Goal: Transaction & Acquisition: Purchase product/service

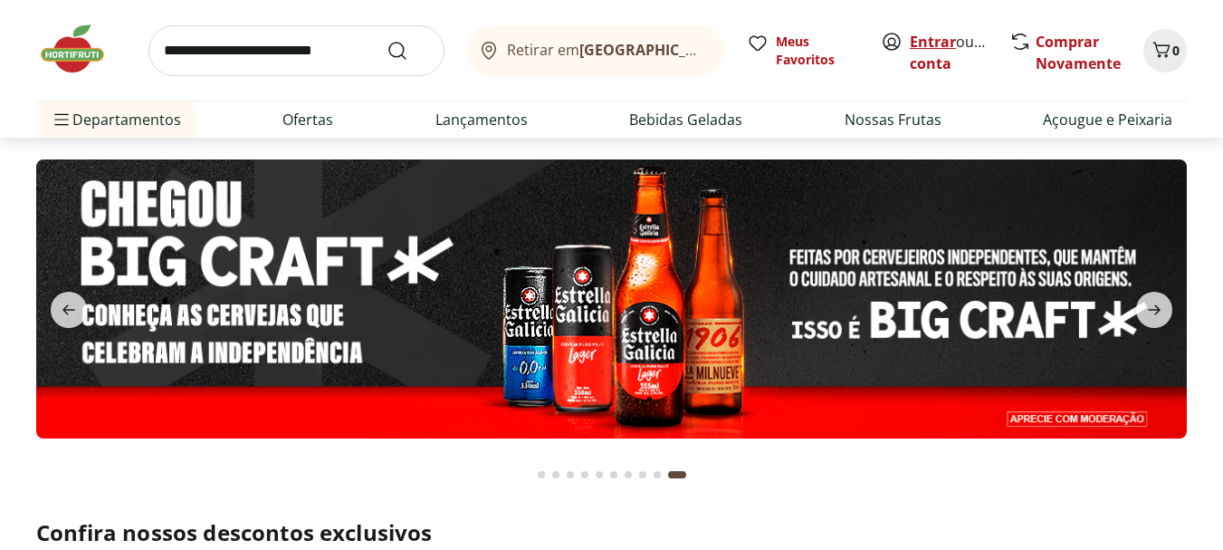
click at [946, 41] on link "Entrar" at bounding box center [933, 42] width 46 height 20
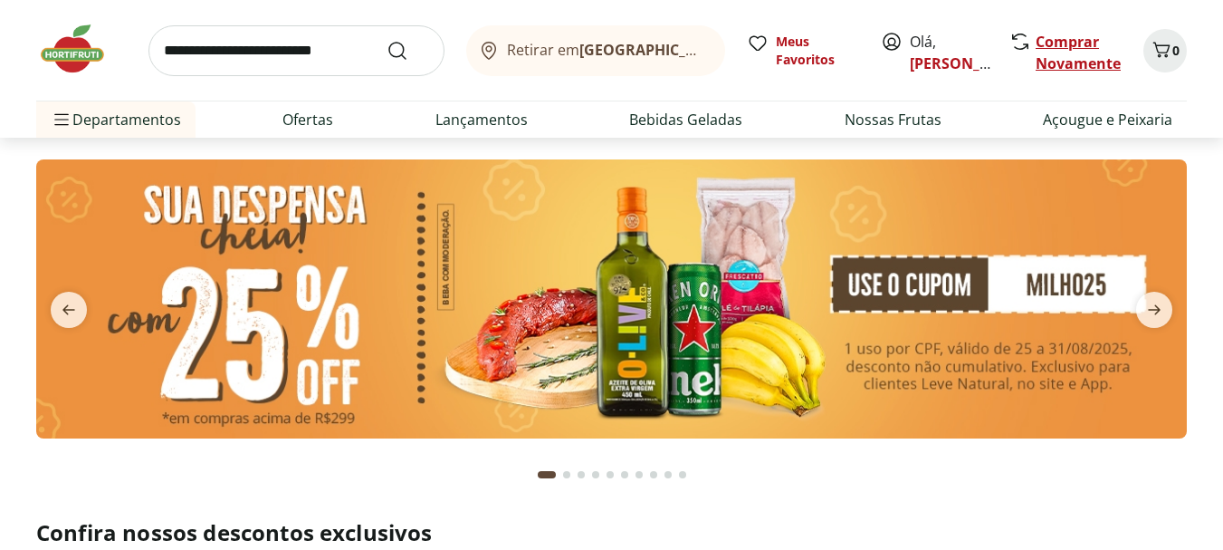
click at [1074, 56] on link "Comprar Novamente" at bounding box center [1078, 53] width 85 height 42
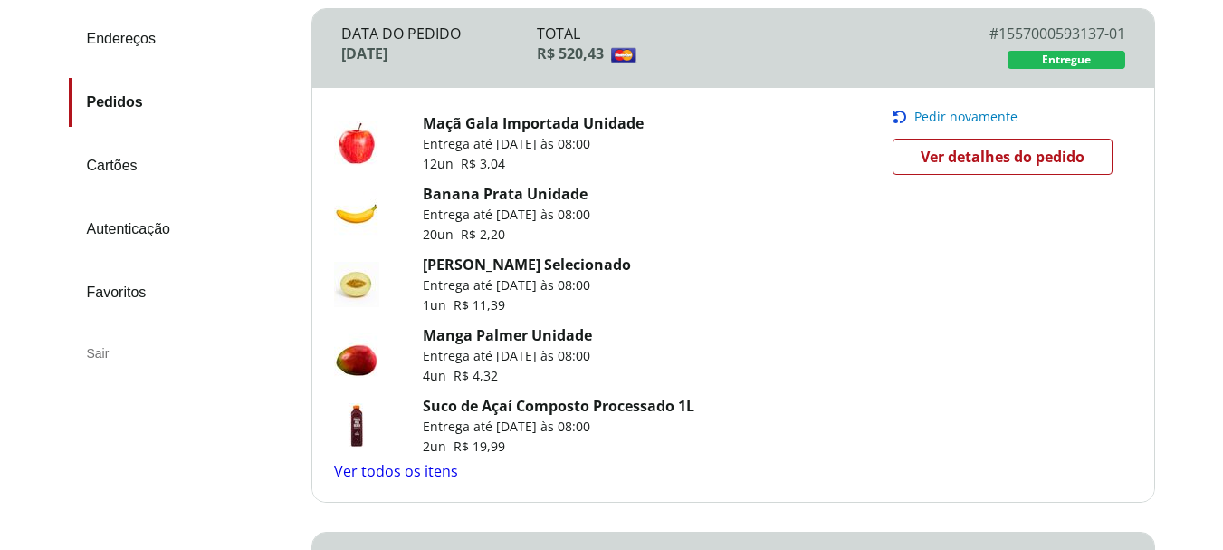
scroll to position [272, 0]
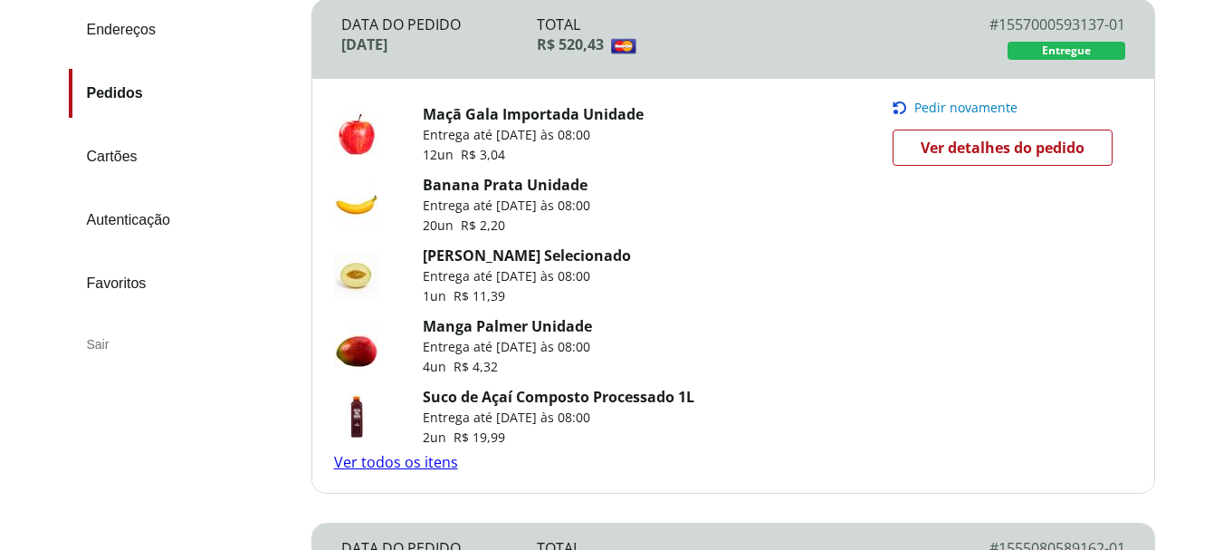
click at [969, 153] on span "Ver detalhes do pedido" at bounding box center [1003, 147] width 164 height 27
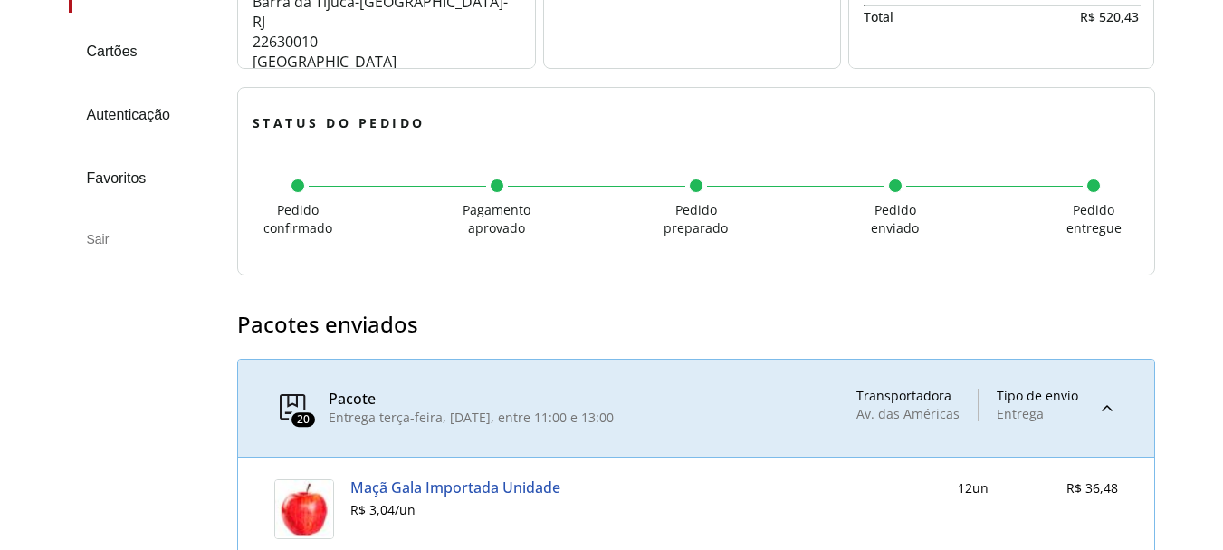
scroll to position [584, 0]
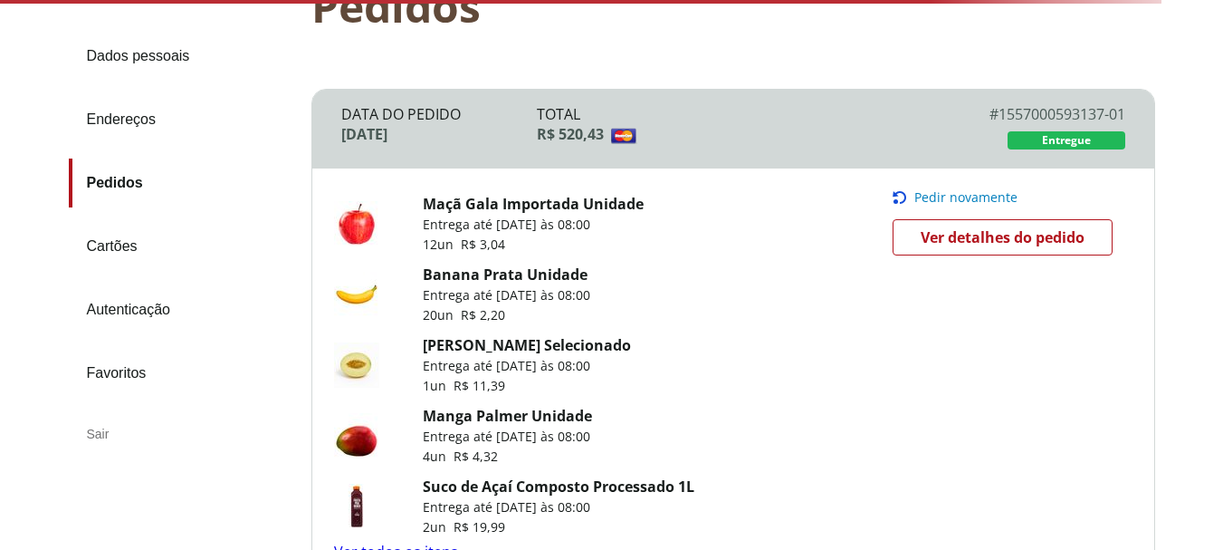
scroll to position [181, 0]
click at [966, 197] on span "Pedir novamente" at bounding box center [965, 198] width 103 height 14
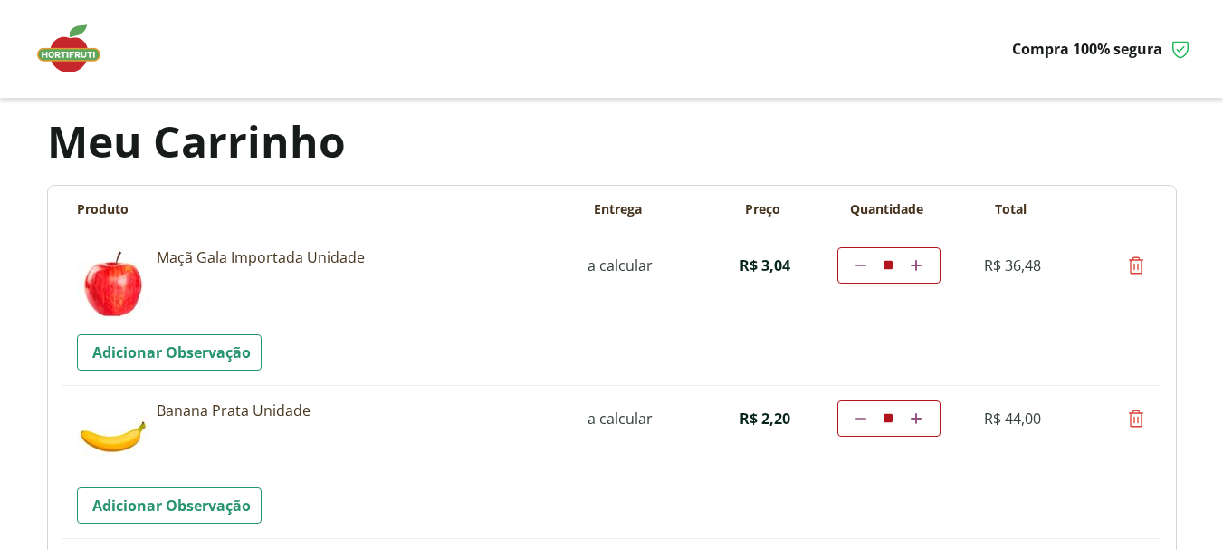
click at [861, 420] on icon at bounding box center [861, 418] width 11 height 11
type input "**"
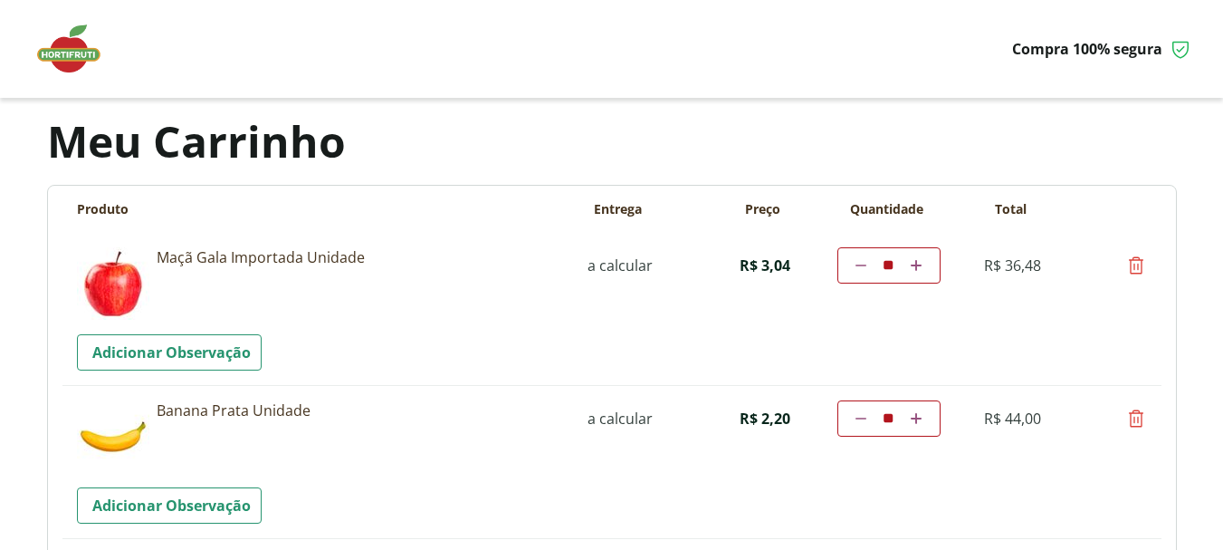
click at [861, 420] on icon at bounding box center [861, 418] width 11 height 11
type input "**"
click at [861, 420] on td "Diminuir a quantidade ** Aumentar a quantidade" at bounding box center [888, 418] width 103 height 36
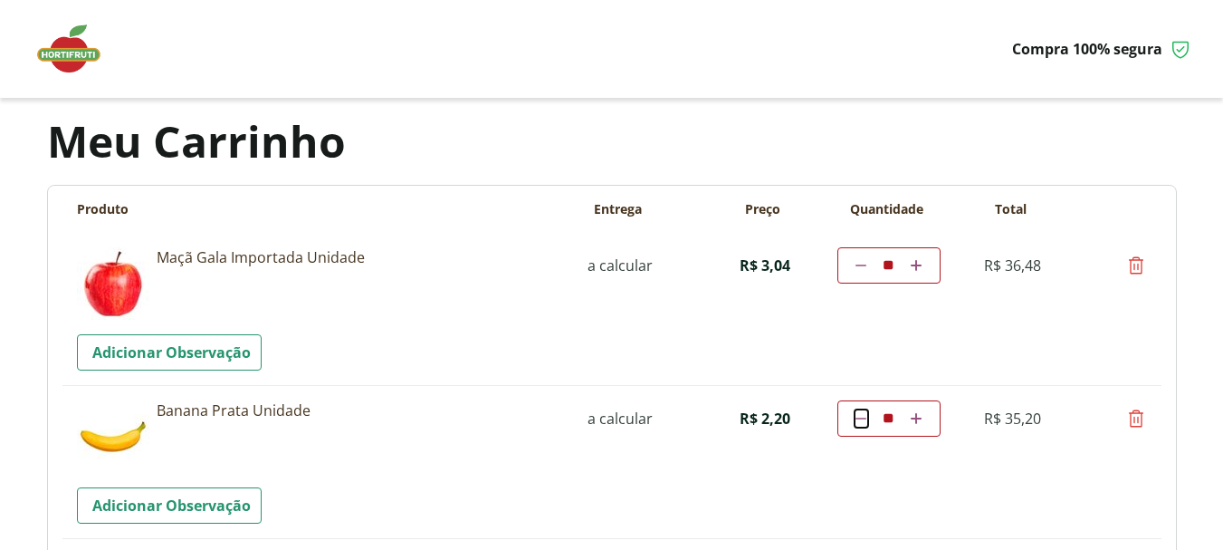
click at [860, 416] on icon at bounding box center [861, 418] width 11 height 11
type input "**"
click at [859, 420] on td "Diminuir a quantidade ** Aumentar a quantidade" at bounding box center [888, 418] width 103 height 36
click at [859, 419] on icon at bounding box center [861, 418] width 11 height 11
type input "**"
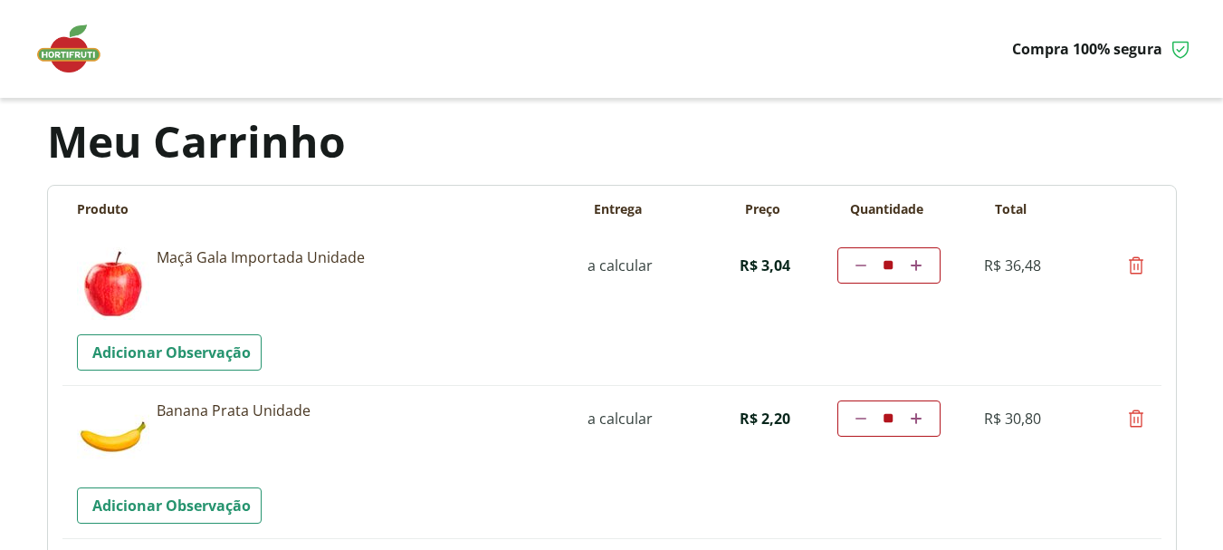
click at [859, 419] on icon at bounding box center [861, 418] width 11 height 11
type input "**"
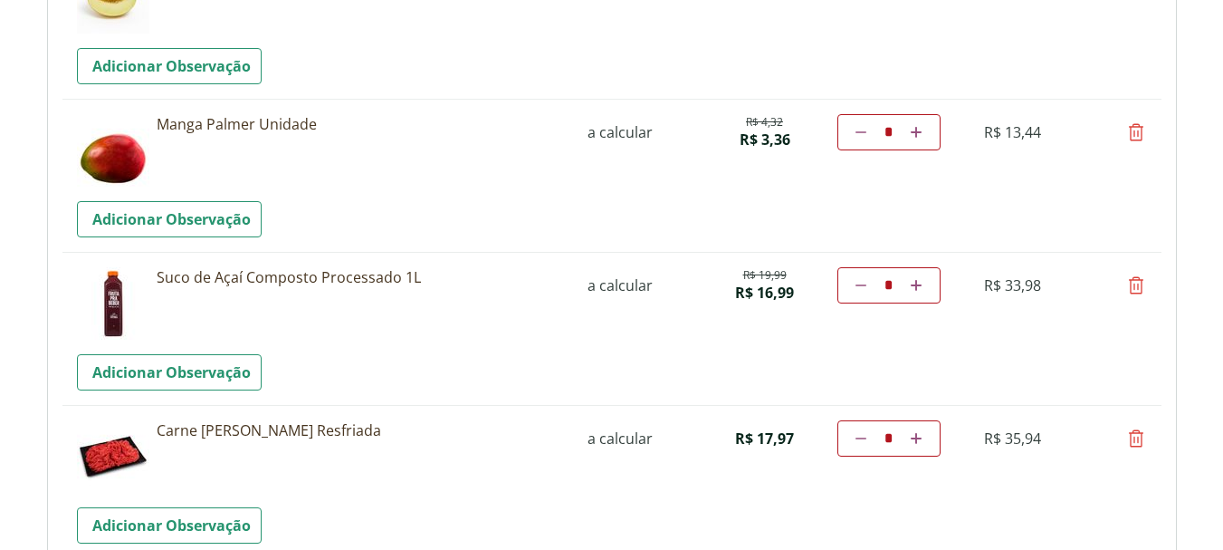
scroll to position [815, 0]
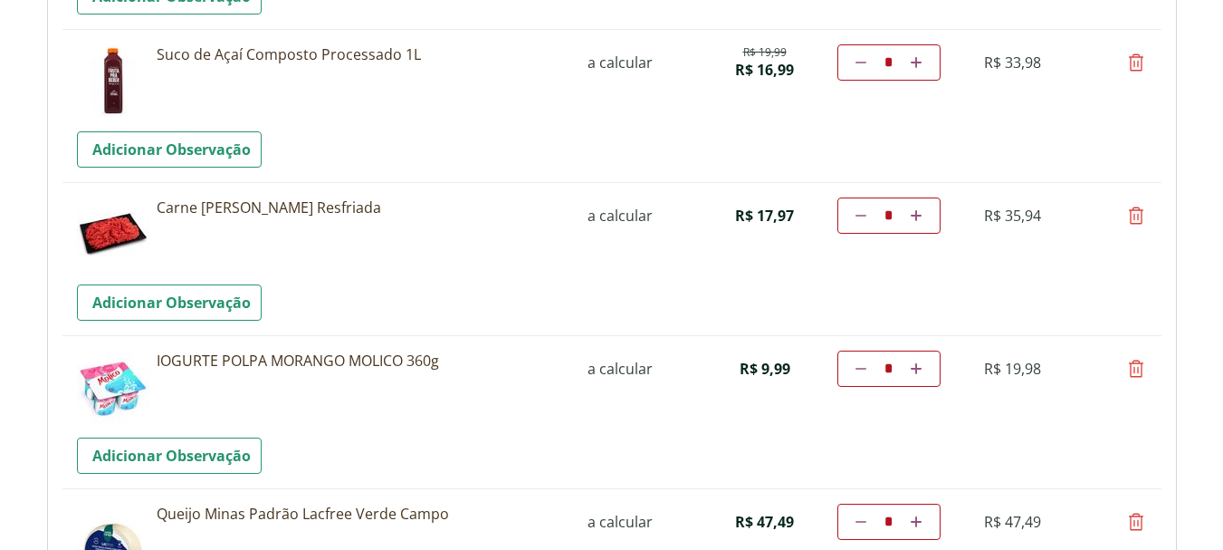
click at [1137, 372] on icon at bounding box center [1136, 369] width 22 height 22
type input "*"
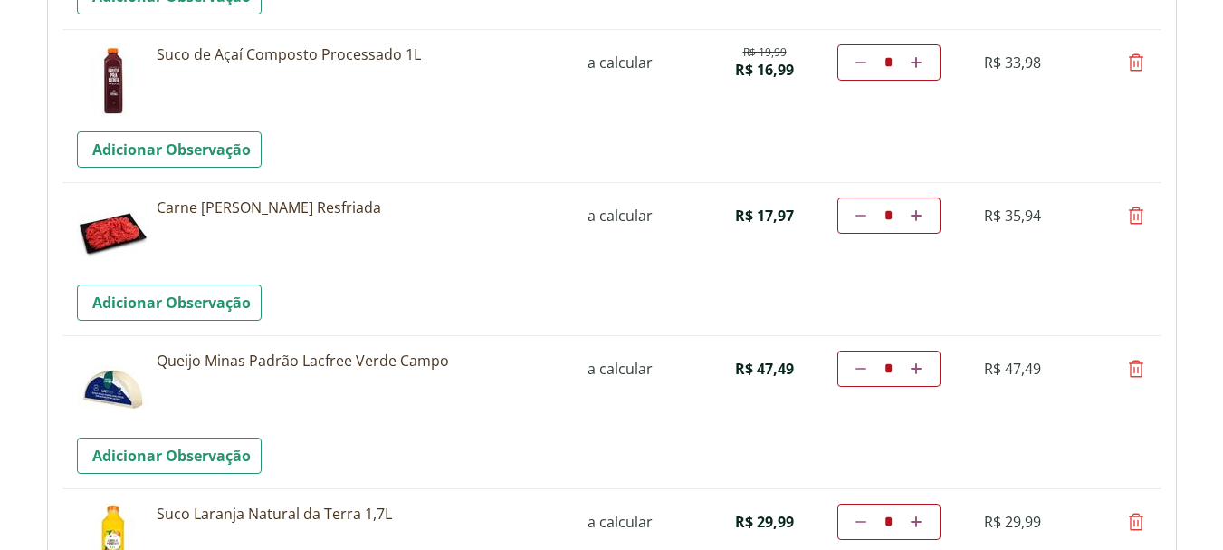
scroll to position [996, 0]
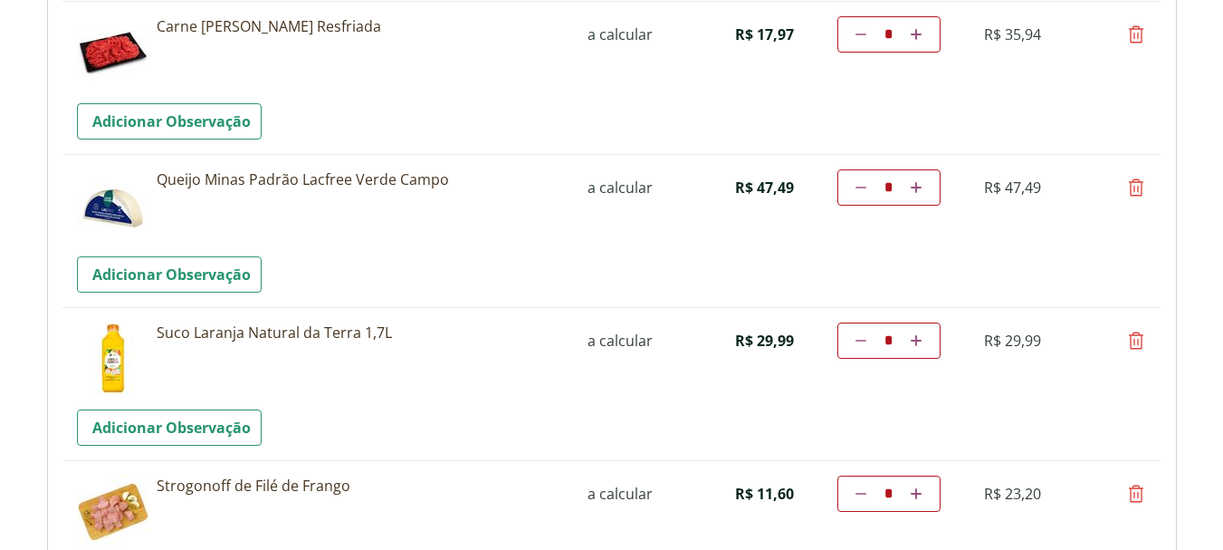
click at [1140, 340] on icon at bounding box center [1136, 341] width 22 height 22
type input "*"
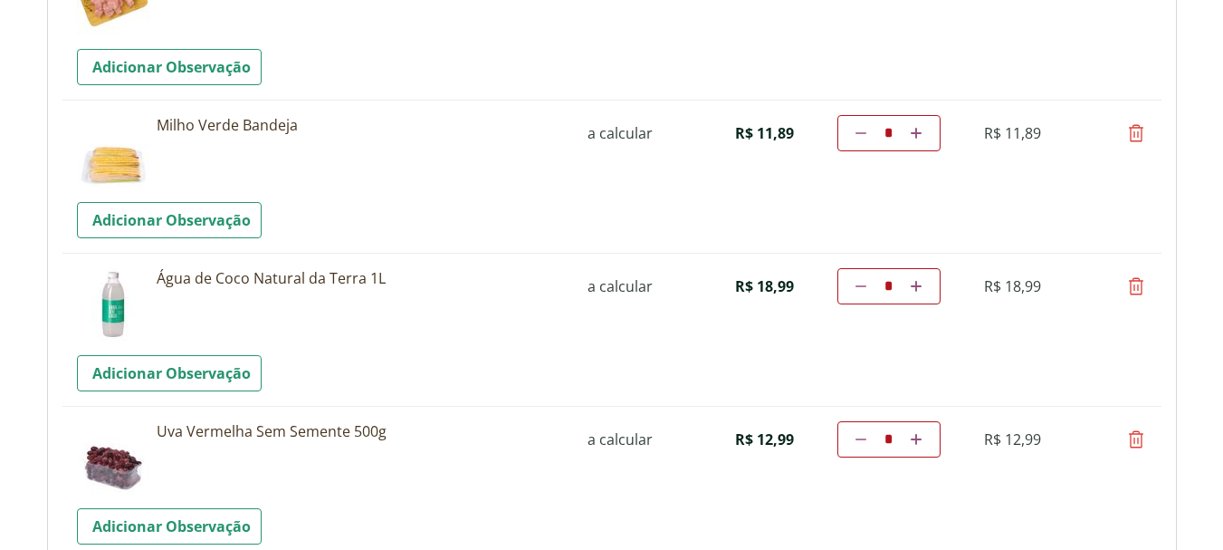
scroll to position [1358, 0]
click at [1139, 289] on icon at bounding box center [1136, 284] width 22 height 22
type input "*"
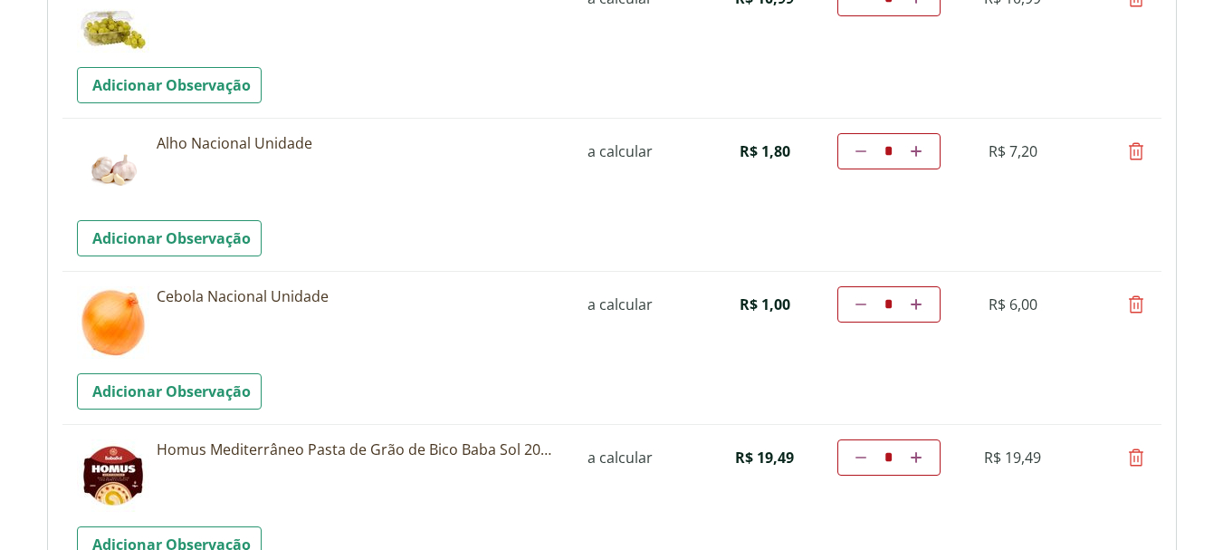
scroll to position [1901, 0]
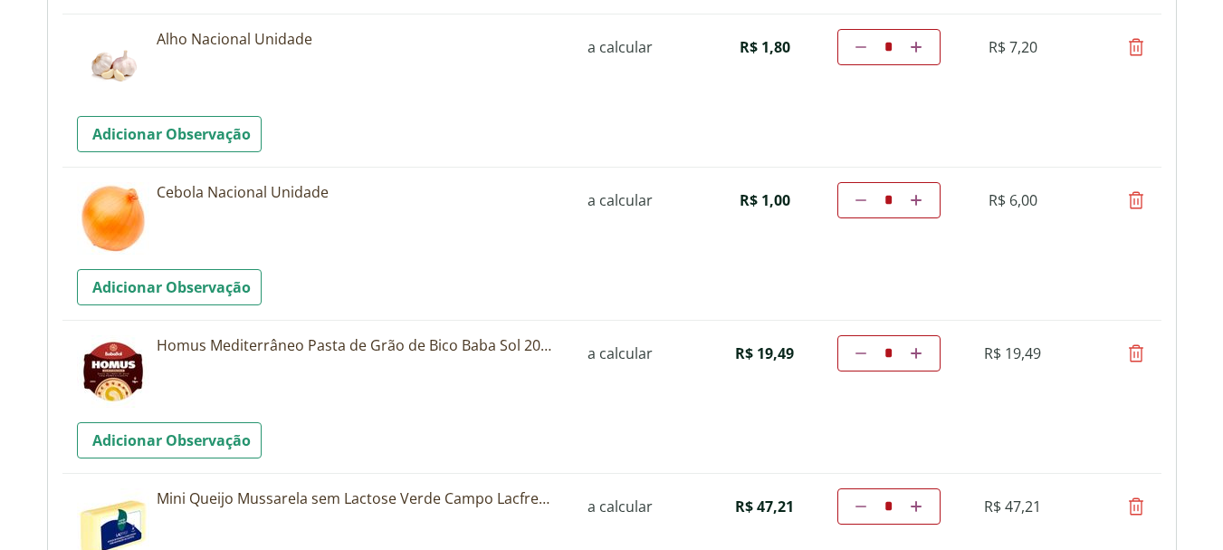
click at [1140, 357] on icon at bounding box center [1136, 353] width 22 height 22
type input "*"
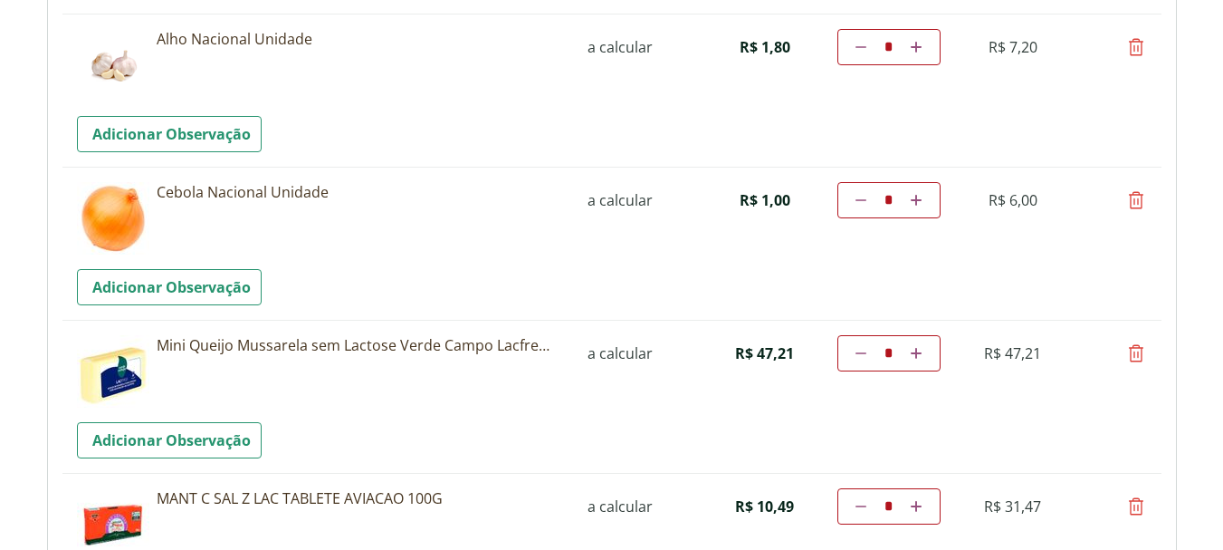
click at [1136, 356] on icon at bounding box center [1136, 353] width 22 height 22
type input "*"
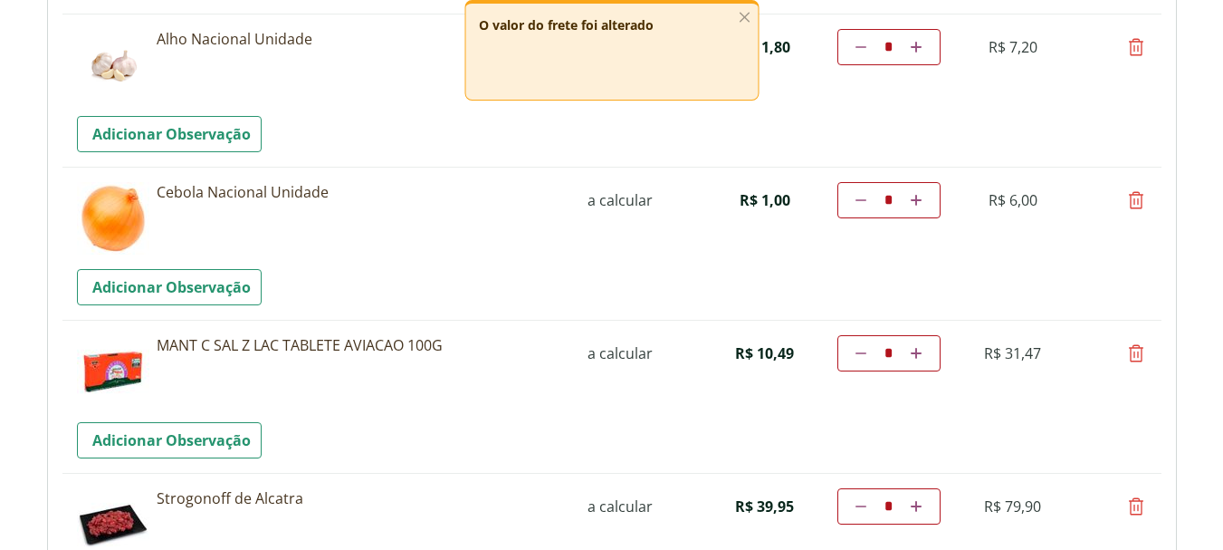
scroll to position [2082, 0]
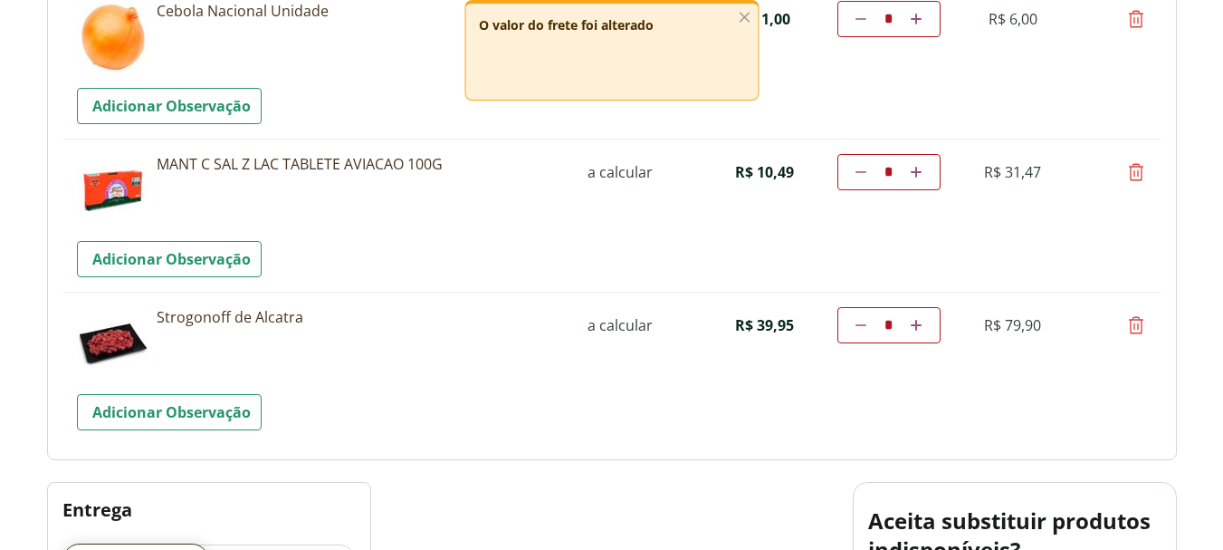
click at [1135, 176] on icon at bounding box center [1136, 172] width 22 height 22
type input "*"
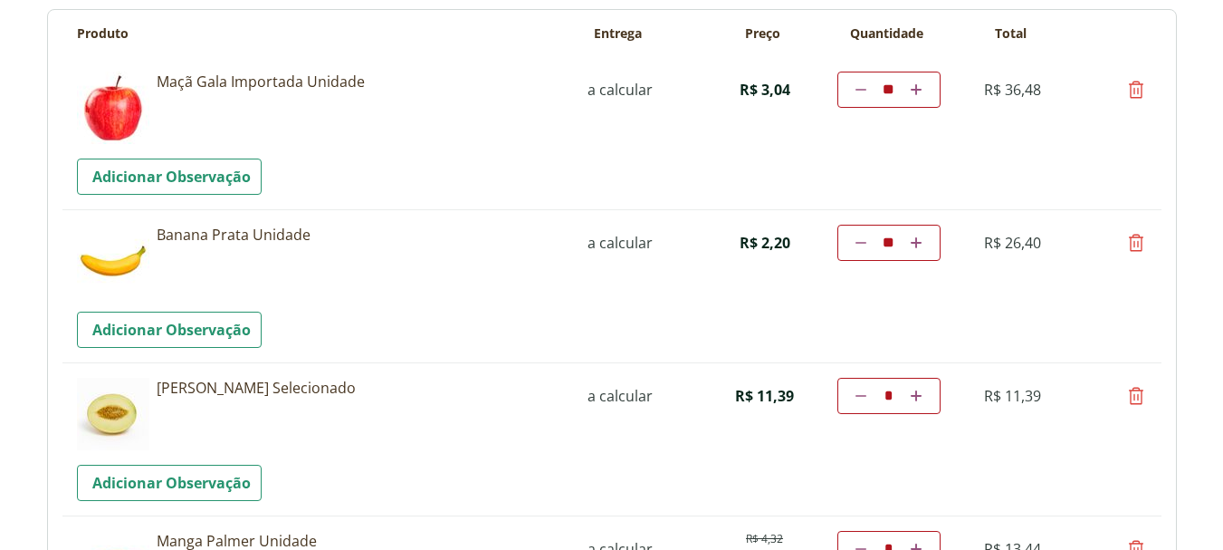
scroll to position [0, 0]
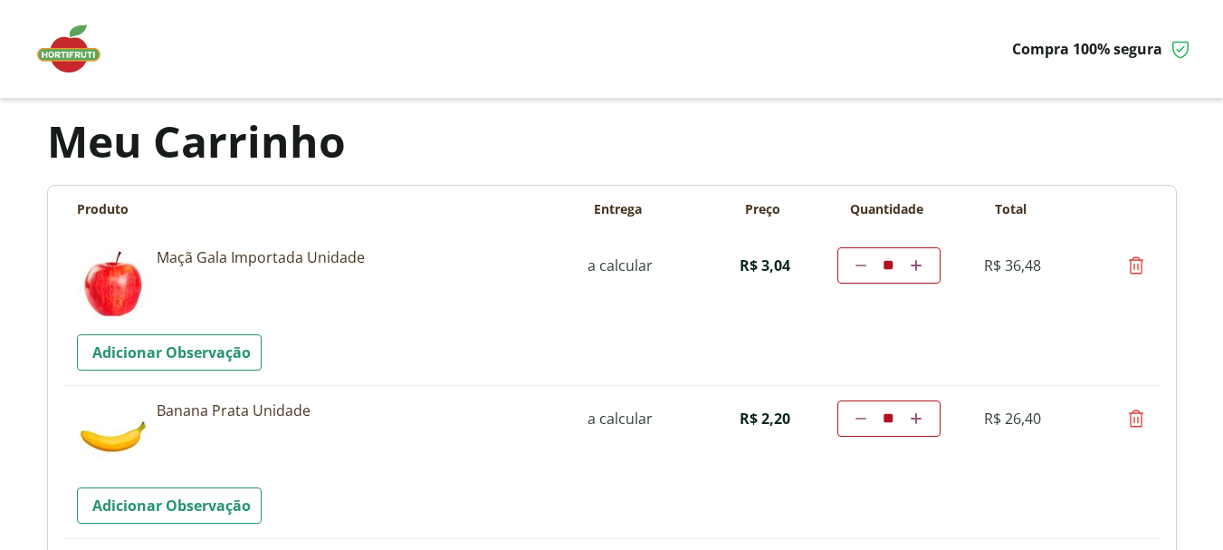
click at [67, 51] on img at bounding box center [78, 49] width 91 height 54
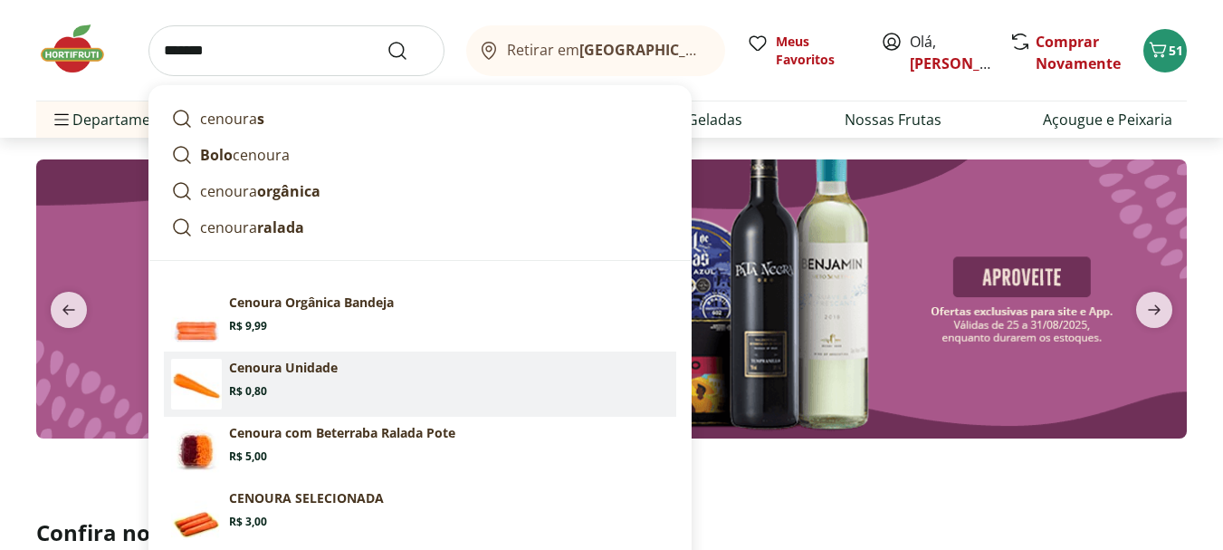
click at [314, 368] on p "Cenoura Unidade" at bounding box center [283, 368] width 109 height 18
type input "**********"
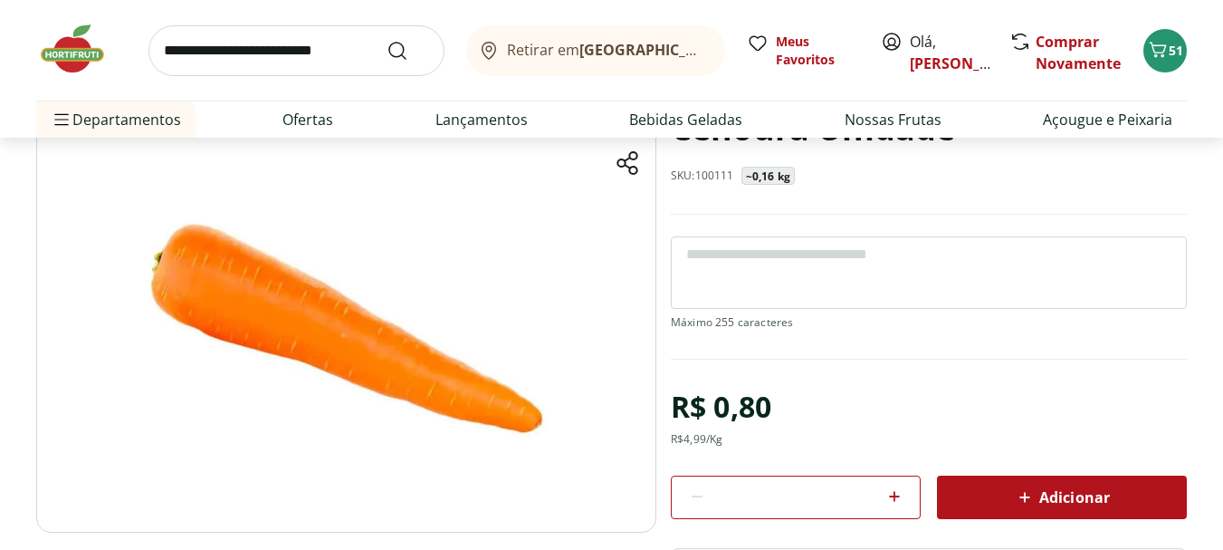
scroll to position [272, 0]
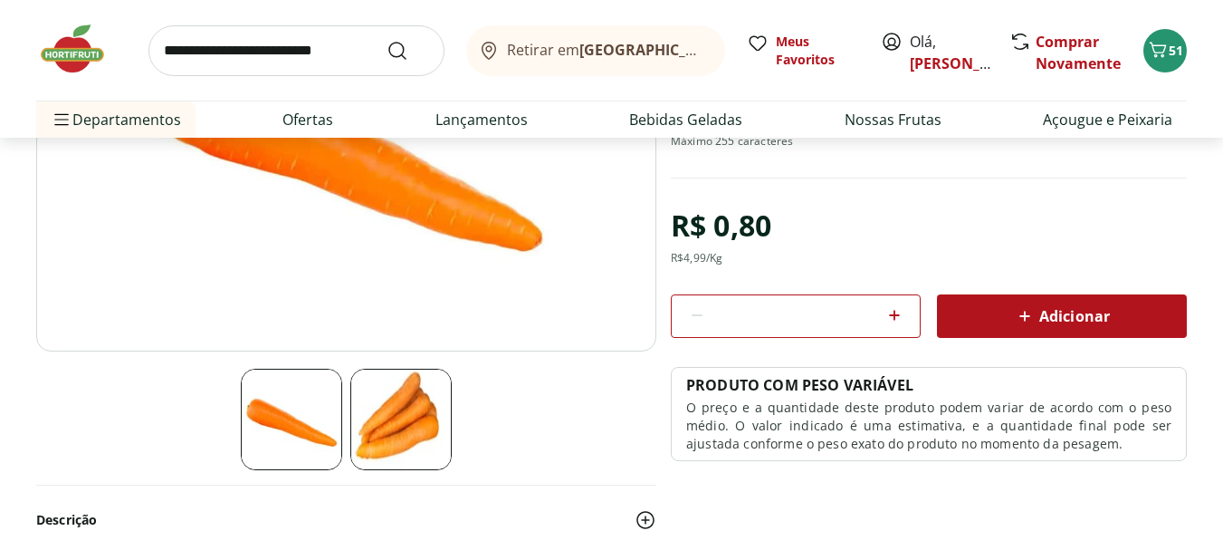
click at [901, 318] on icon at bounding box center [895, 315] width 22 height 22
type input "*"
click at [1031, 305] on icon at bounding box center [1025, 316] width 22 height 22
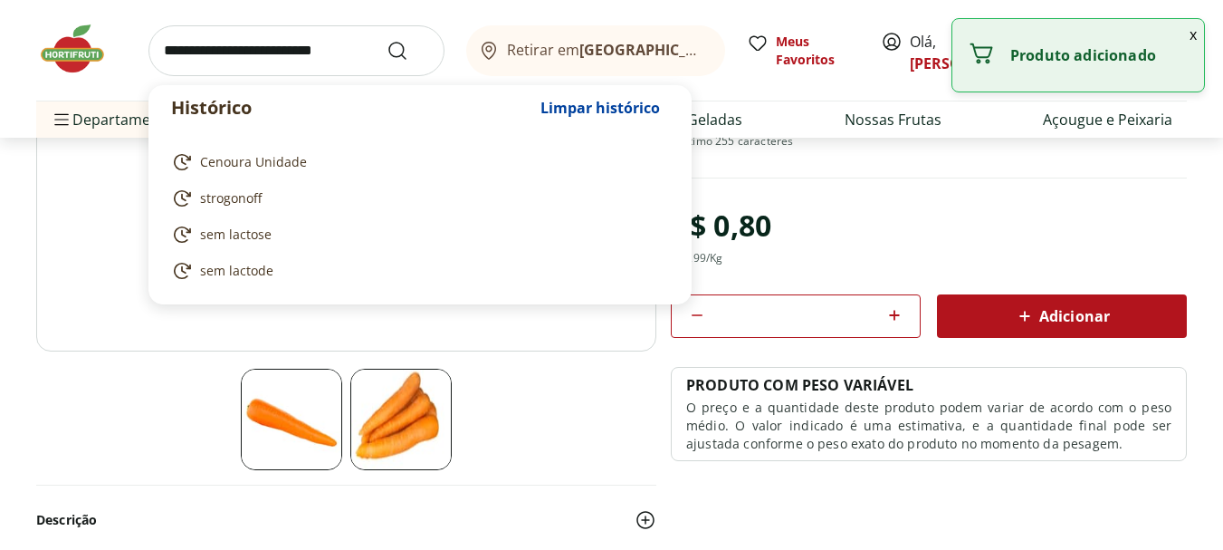
click at [342, 50] on input "search" at bounding box center [296, 50] width 296 height 51
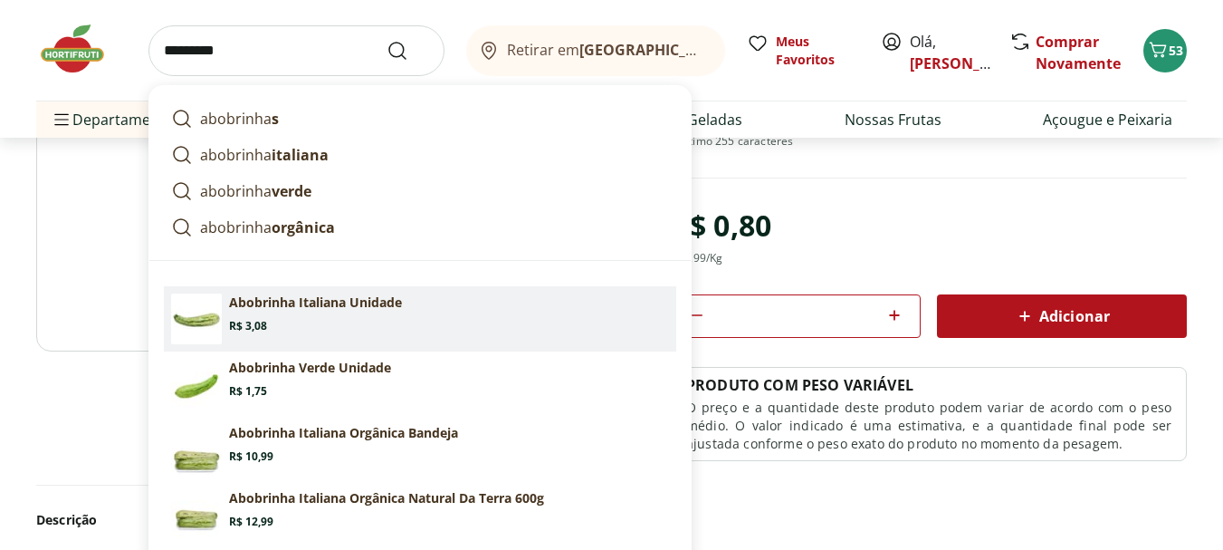
scroll to position [362, 0]
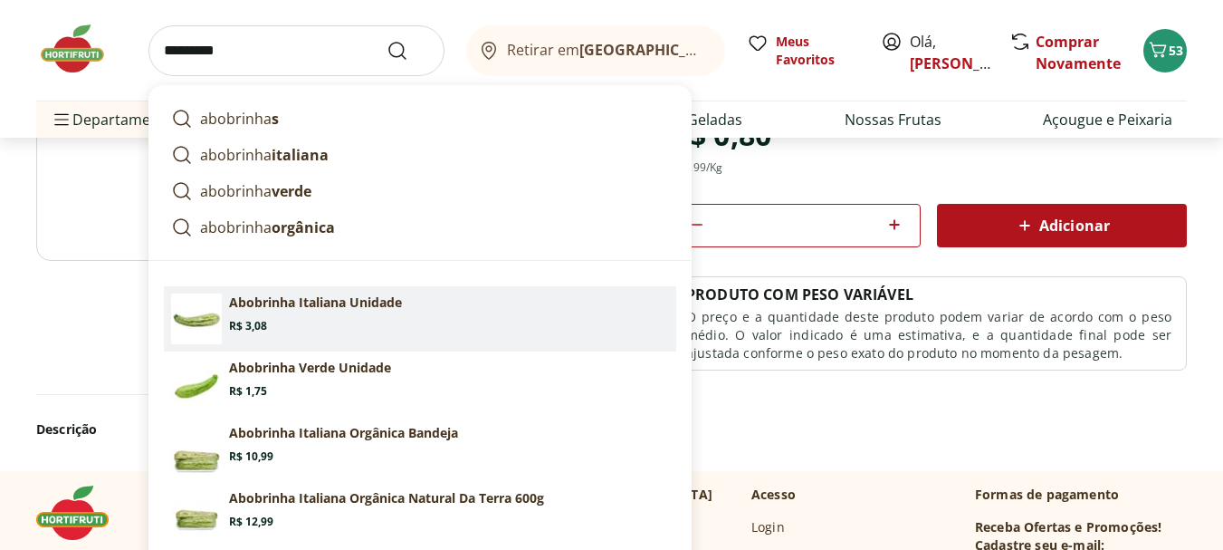
click at [455, 317] on section "Abobrinha Italiana Unidade Price: R$ 3,08" at bounding box center [449, 313] width 440 height 40
type input "**********"
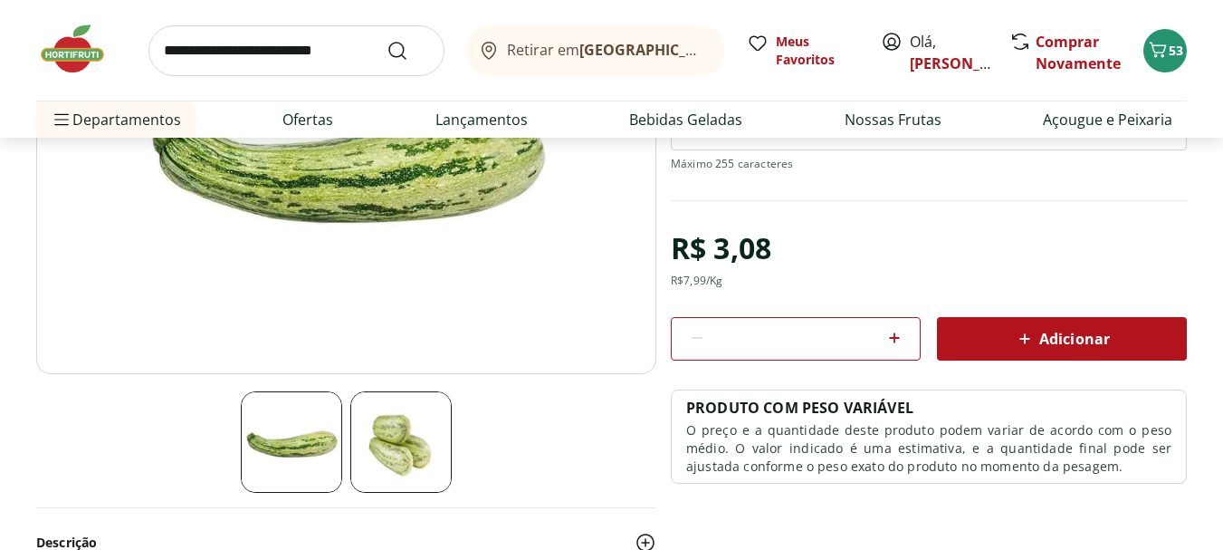
scroll to position [272, 0]
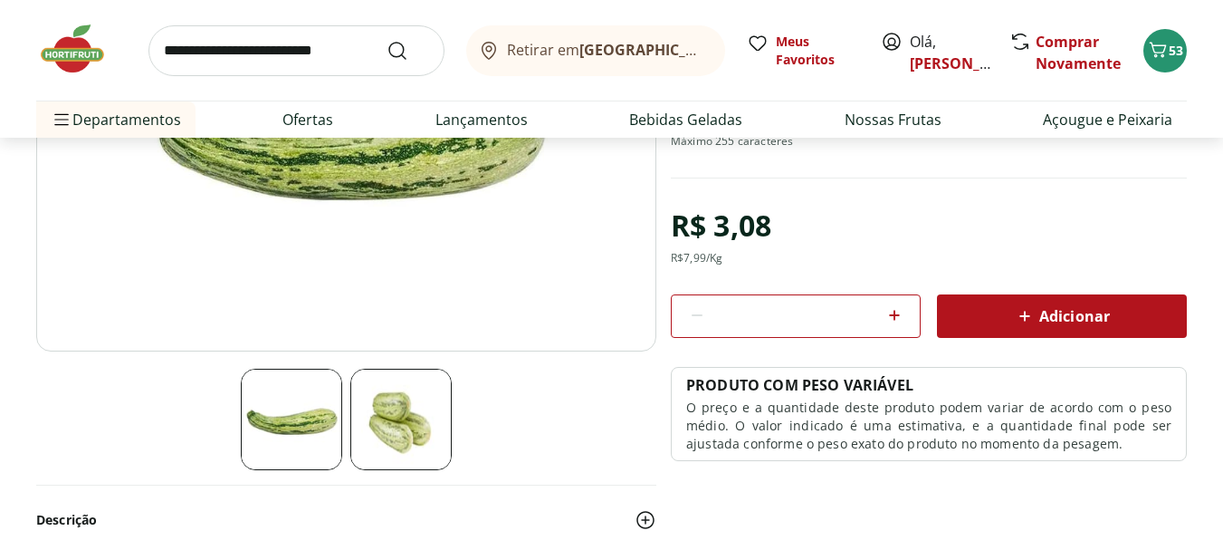
click at [904, 310] on div "*" at bounding box center [796, 315] width 250 height 43
click at [898, 314] on icon at bounding box center [894, 315] width 11 height 11
type input "*"
click at [1040, 317] on span "Adicionar" at bounding box center [1062, 316] width 96 height 22
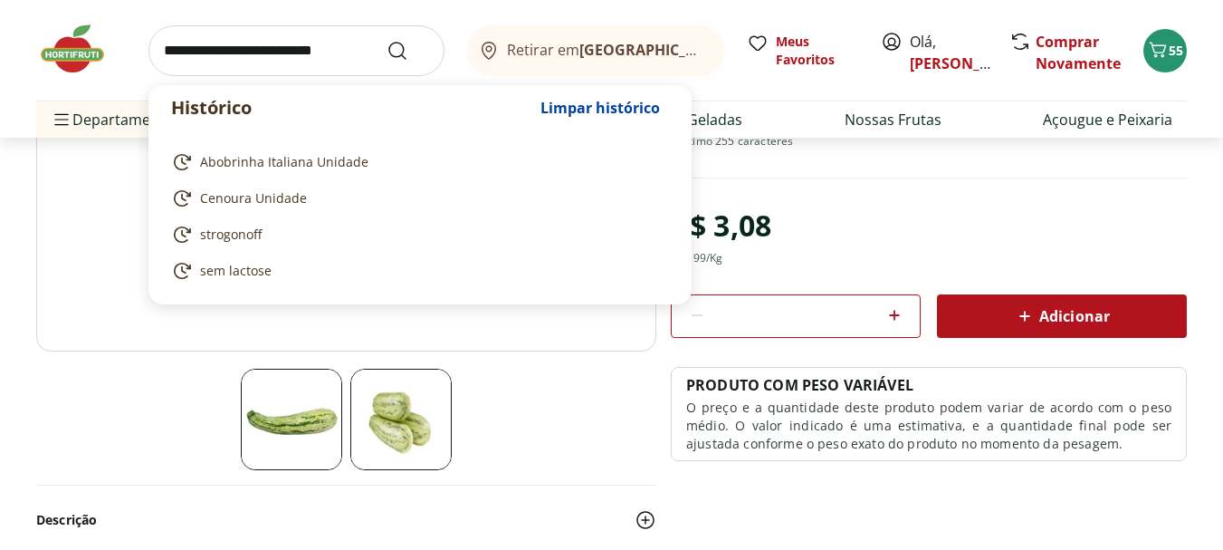
click at [292, 62] on input "search" at bounding box center [296, 50] width 296 height 51
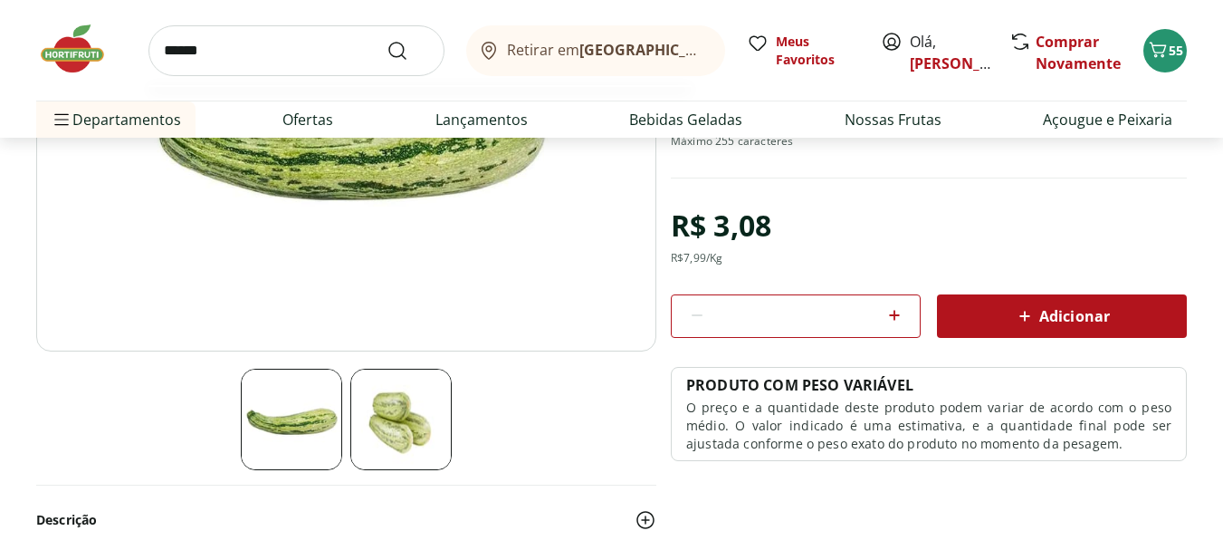
type input "******"
click at [387, 40] on button "Submit Search" at bounding box center [408, 51] width 43 height 22
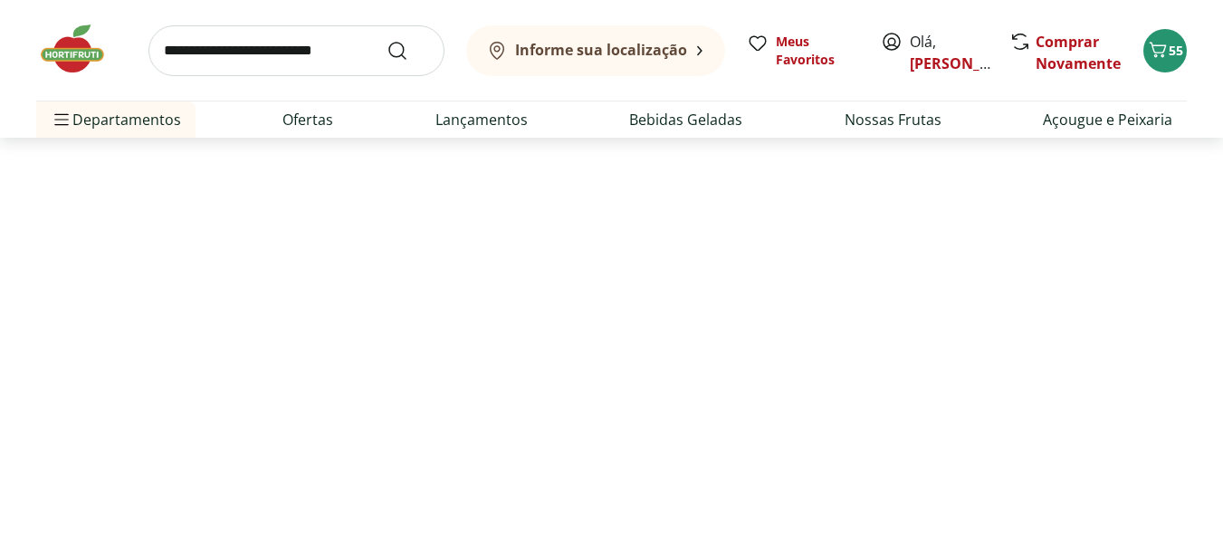
select select "**********"
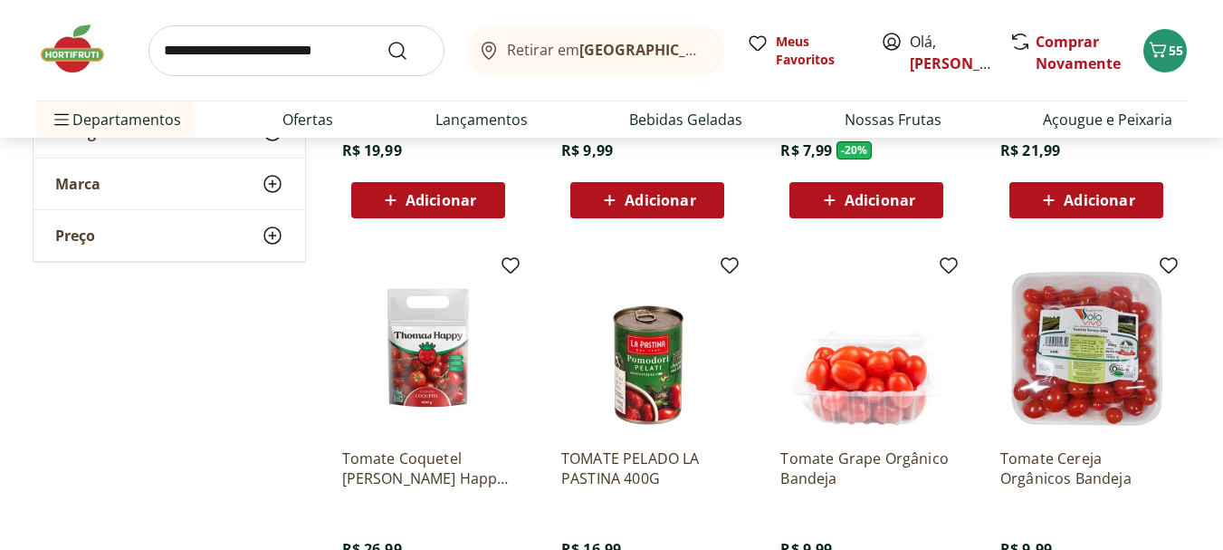
scroll to position [815, 0]
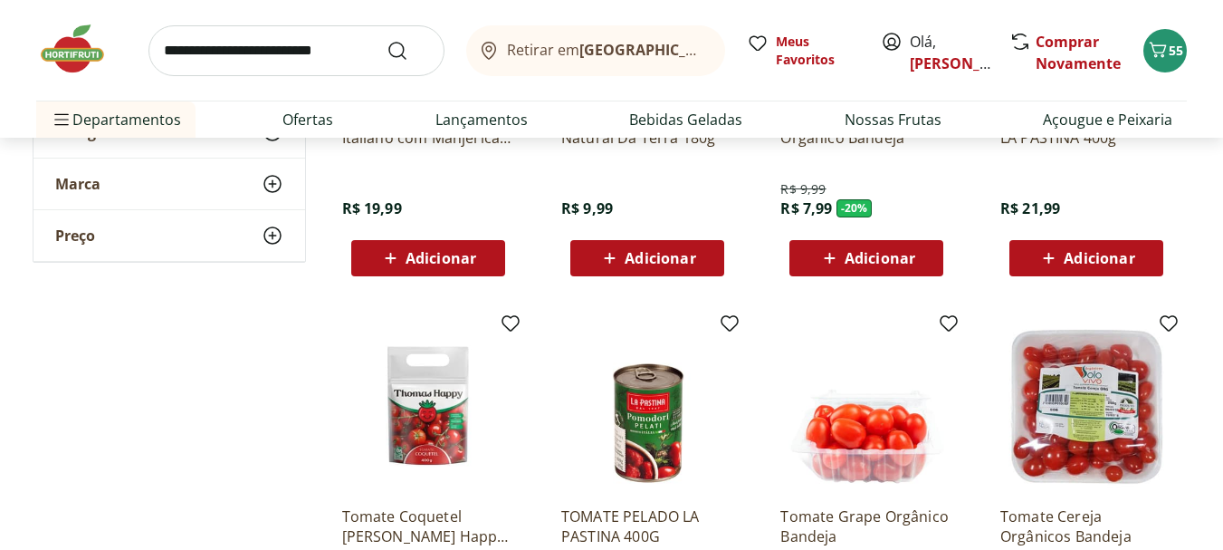
click at [660, 257] on span "Adicionar" at bounding box center [660, 258] width 71 height 14
drag, startPoint x: 252, startPoint y: 56, endPoint x: 261, endPoint y: 68, distance: 14.8
click at [252, 53] on input "search" at bounding box center [296, 50] width 296 height 51
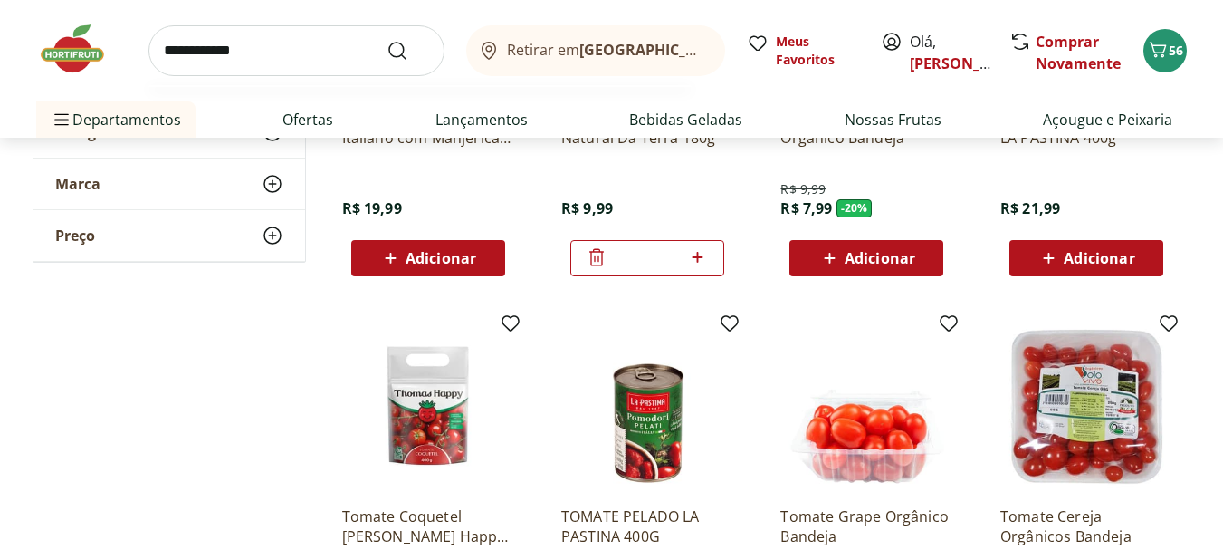
type input "**********"
click at [387, 40] on button "Submit Search" at bounding box center [408, 51] width 43 height 22
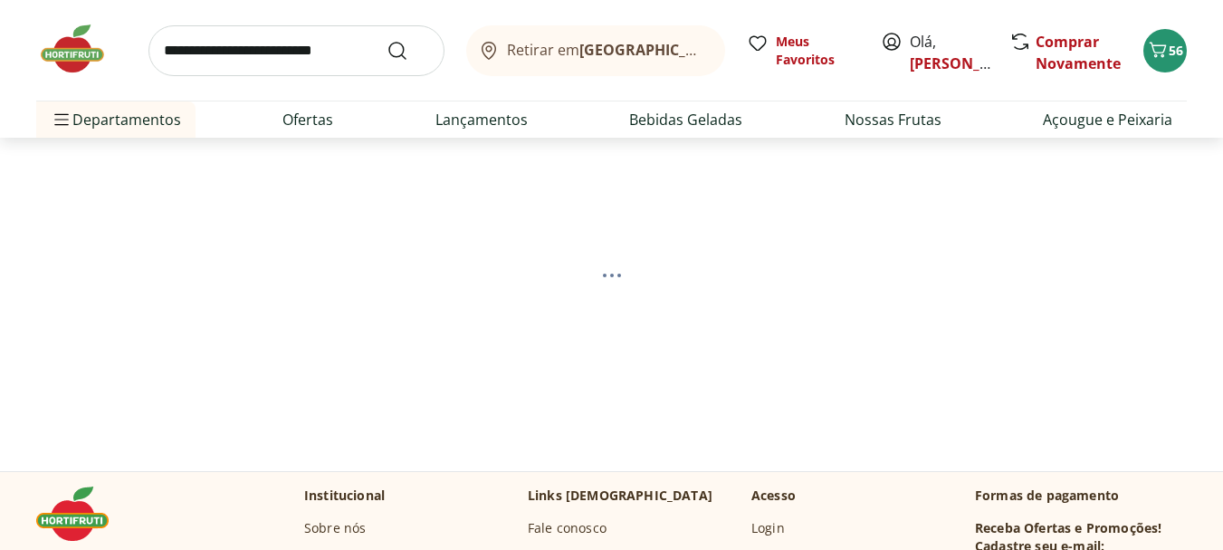
select select "**********"
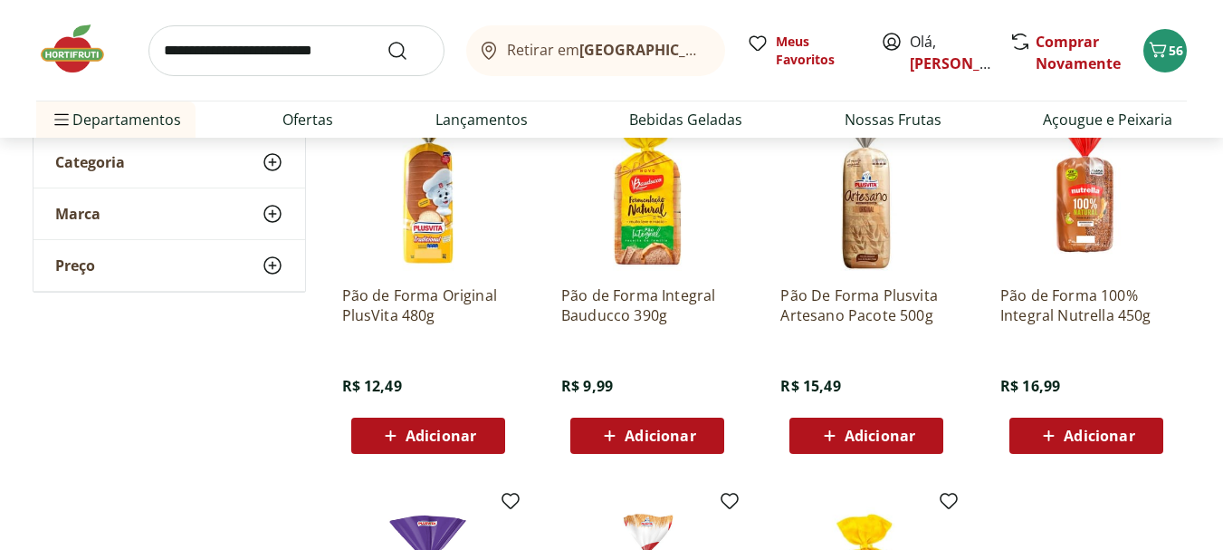
scroll to position [272, 0]
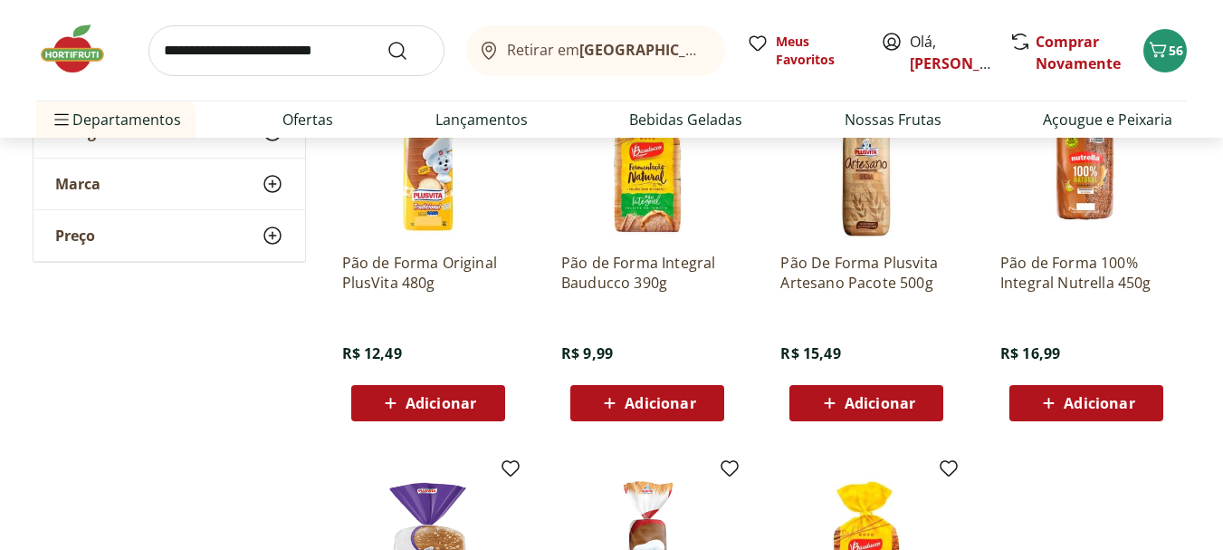
click at [434, 405] on span "Adicionar" at bounding box center [441, 403] width 71 height 14
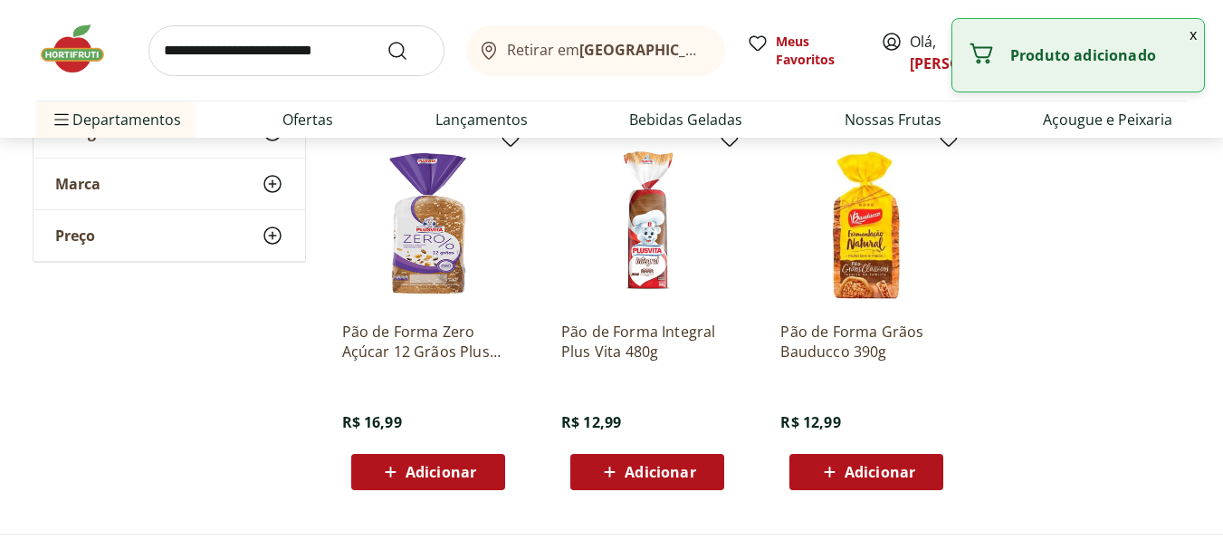
scroll to position [634, 0]
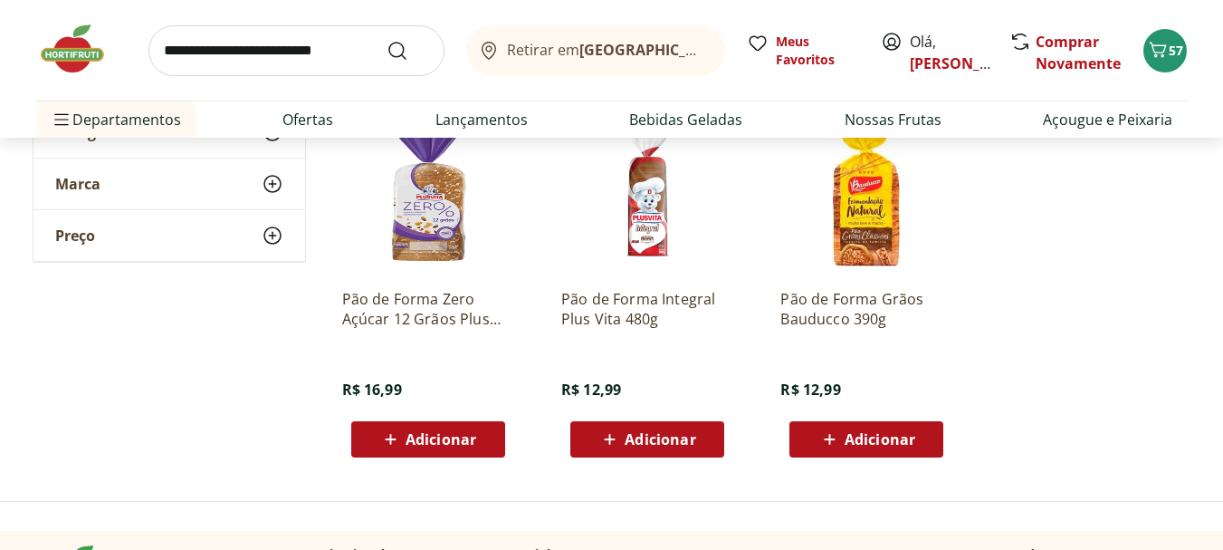
click at [438, 443] on span "Adicionar" at bounding box center [441, 439] width 71 height 14
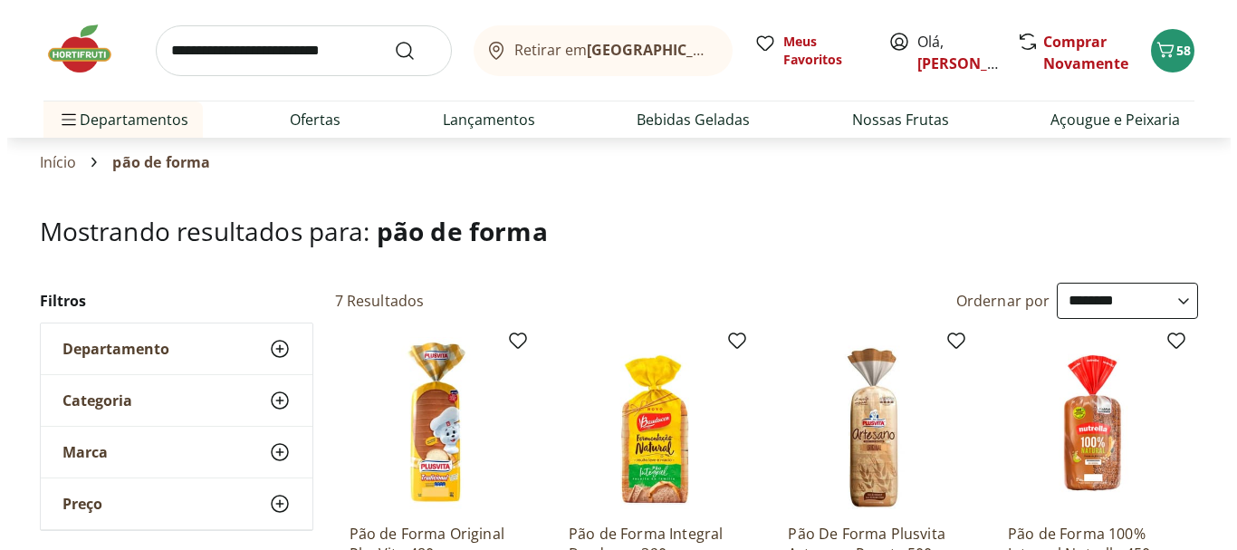
scroll to position [0, 0]
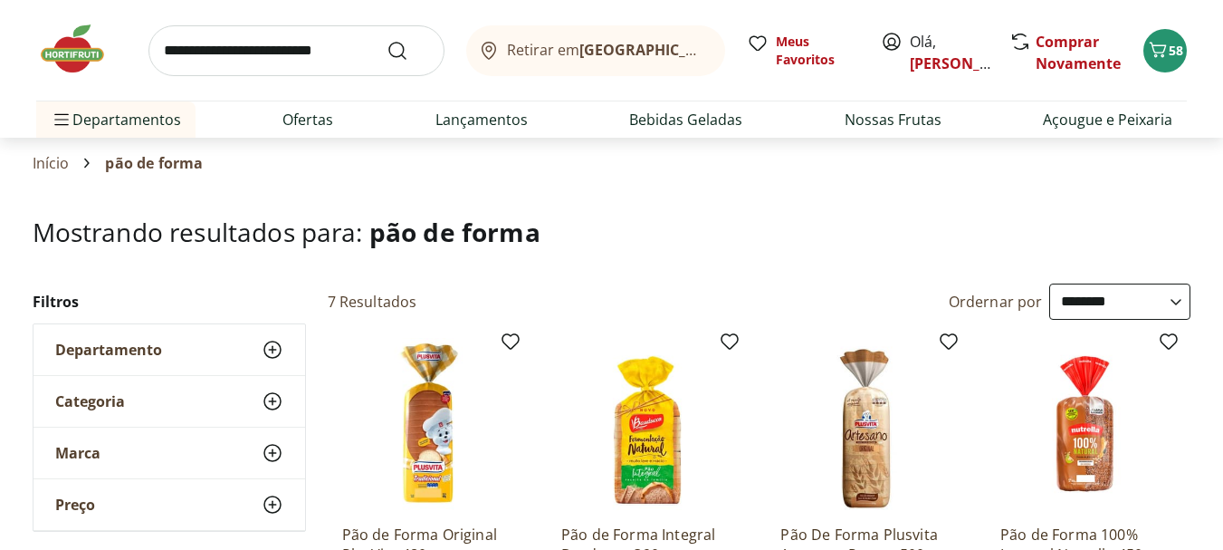
click at [81, 53] on img at bounding box center [81, 49] width 91 height 54
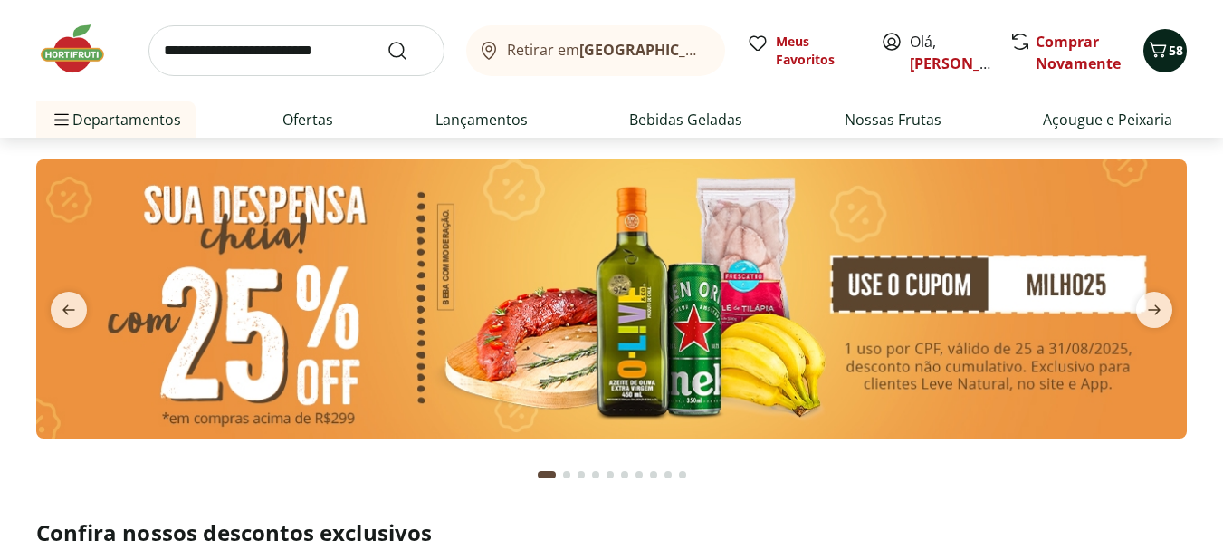
click at [1163, 53] on icon "Carrinho" at bounding box center [1158, 50] width 22 height 22
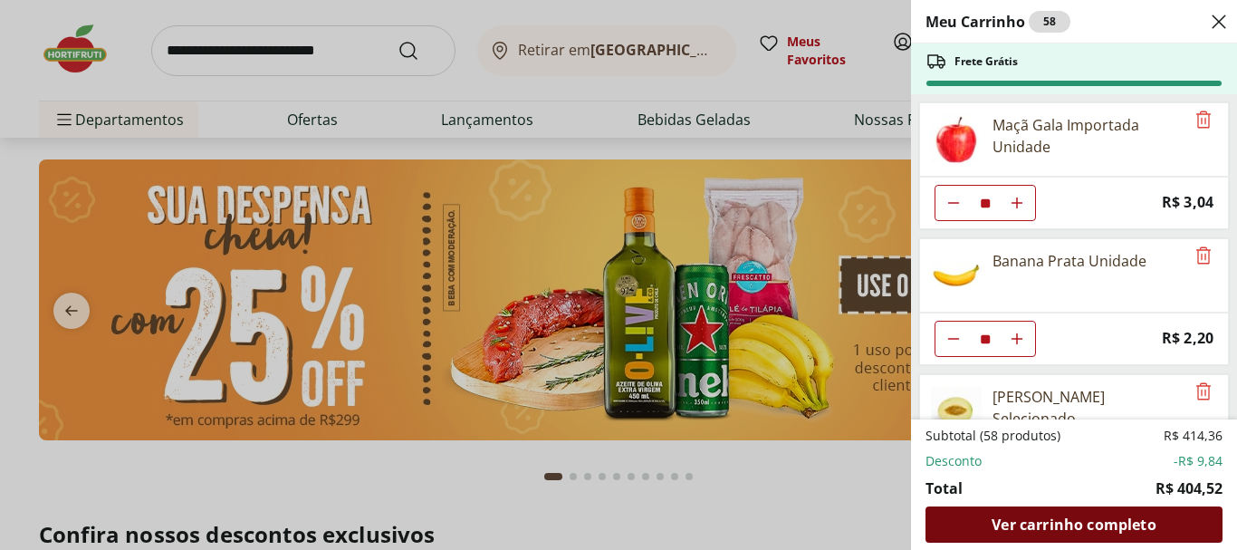
click at [1060, 517] on span "Ver carrinho completo" at bounding box center [1073, 524] width 164 height 14
